Goal: Task Accomplishment & Management: Use online tool/utility

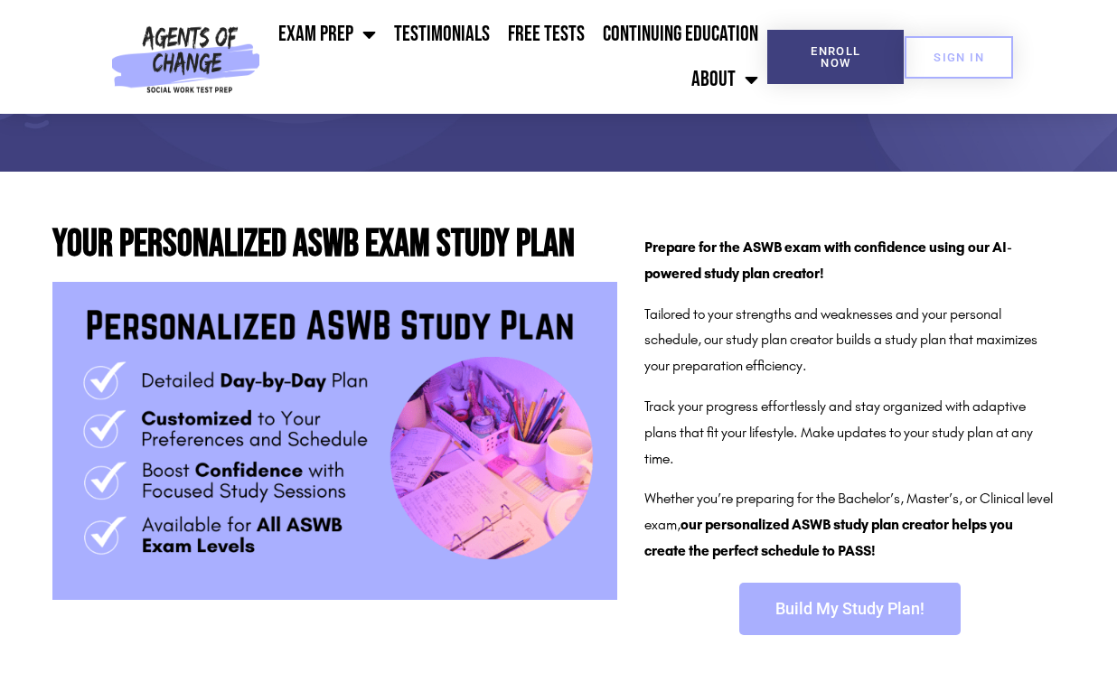
scroll to position [231, 0]
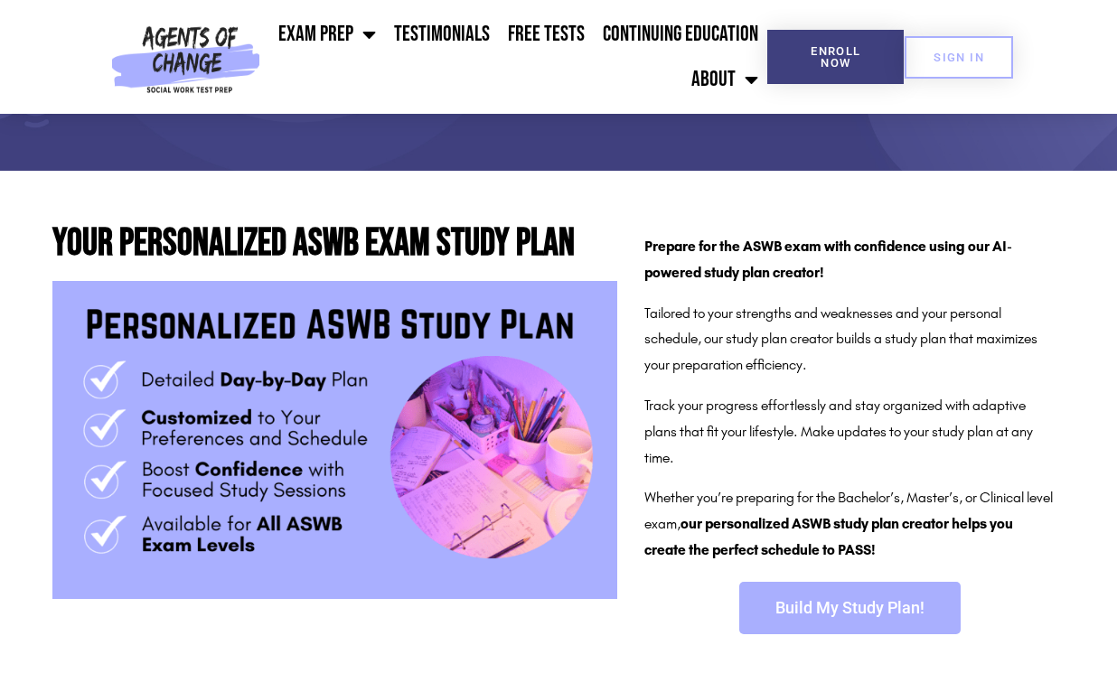
click at [809, 602] on span "Build My Study Plan!" at bounding box center [849, 608] width 149 height 16
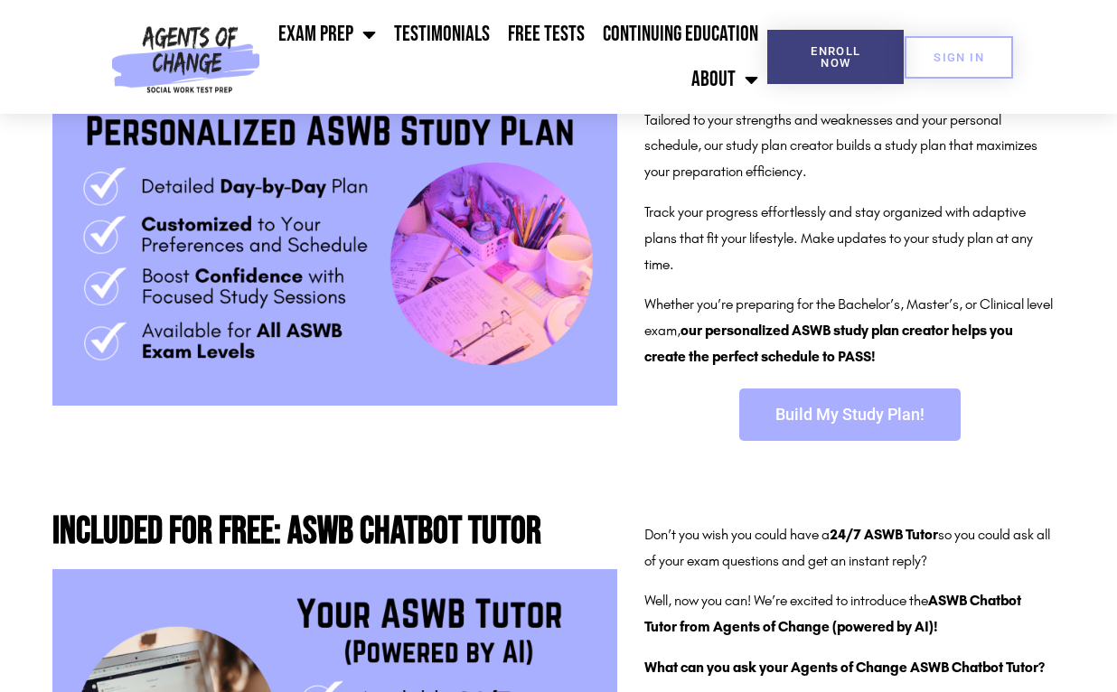
scroll to position [427, 0]
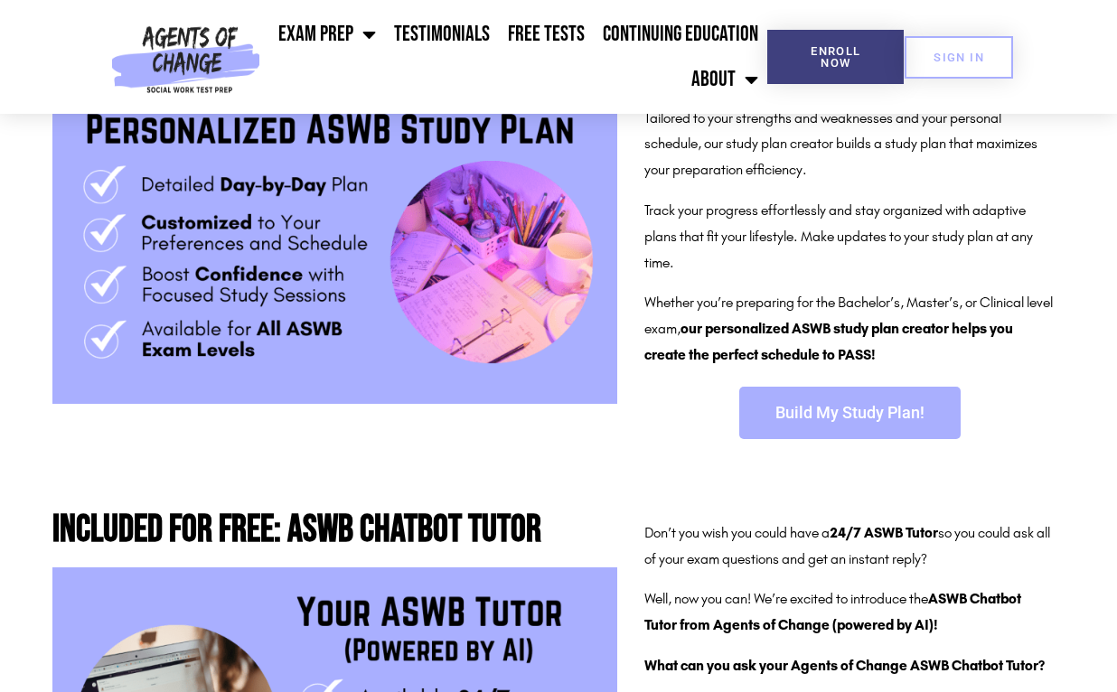
click at [872, 390] on link "Build My Study Plan!" at bounding box center [849, 413] width 221 height 52
click at [952, 77] on link "SIGN IN" at bounding box center [959, 57] width 108 height 42
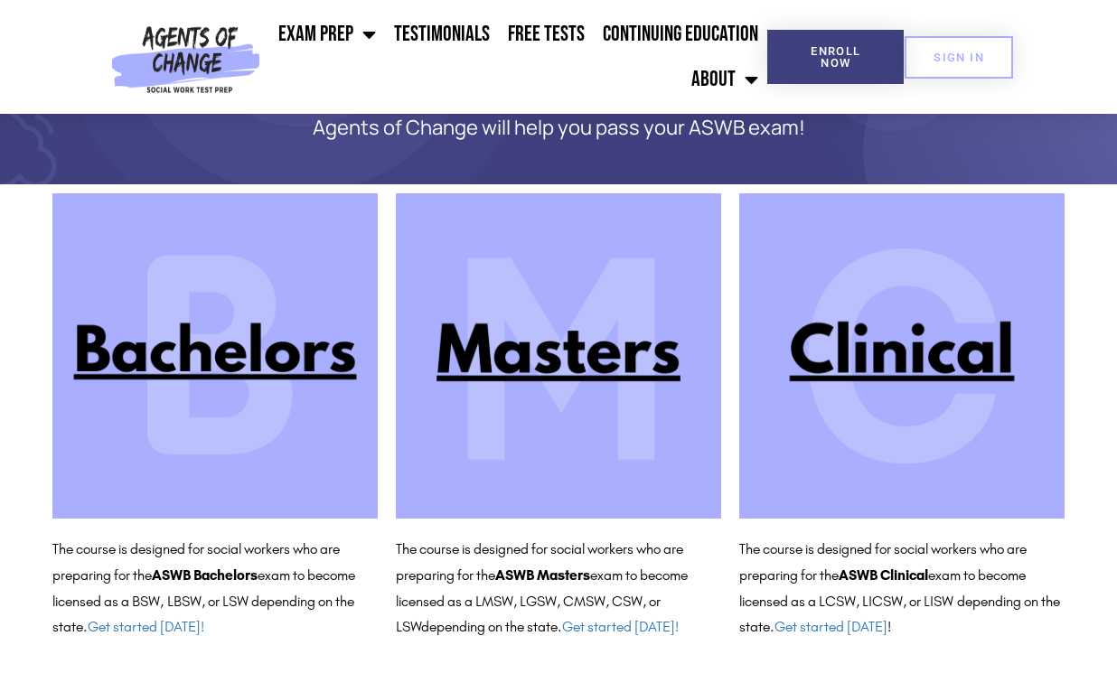
scroll to position [85, 0]
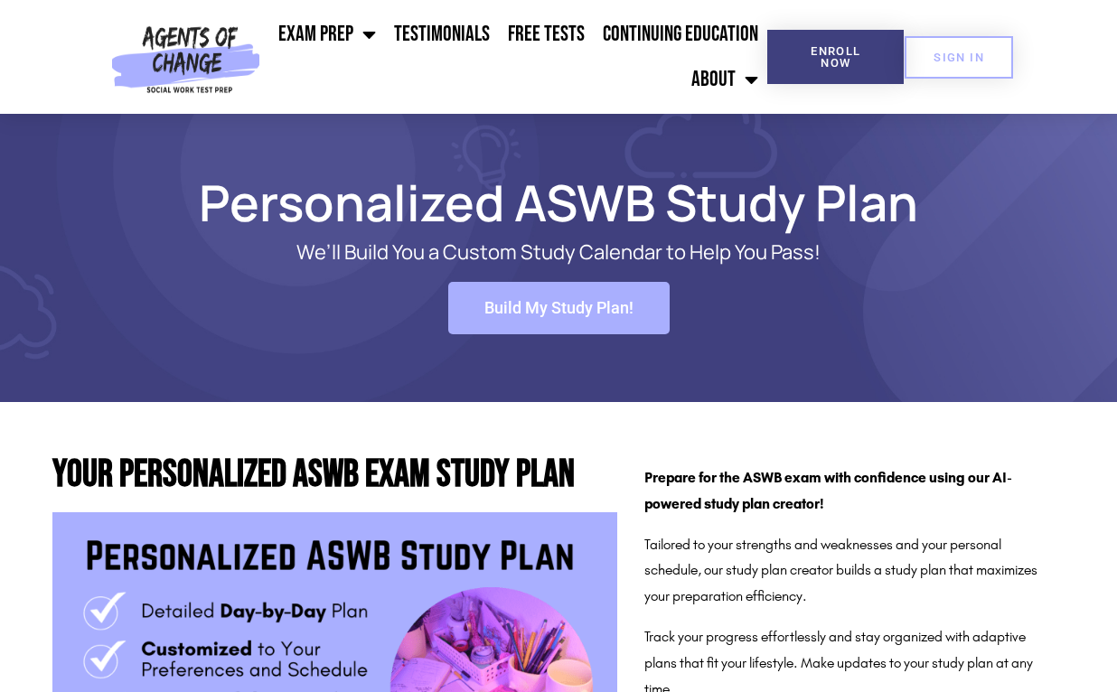
click at [567, 303] on span "Build My Study Plan!" at bounding box center [558, 308] width 149 height 16
